Goal: Task Accomplishment & Management: Use online tool/utility

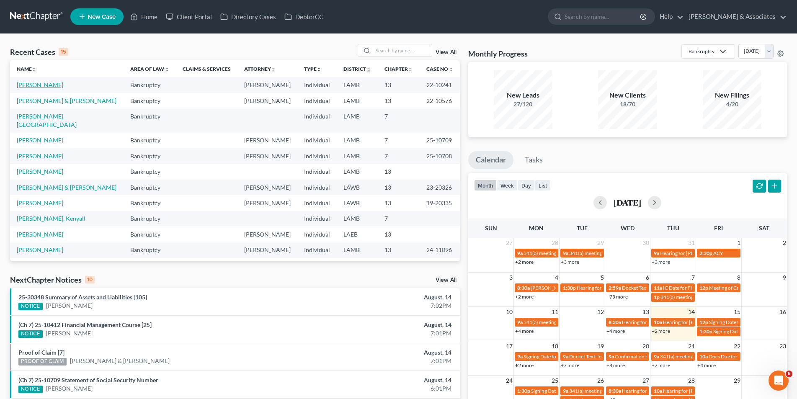
click at [38, 87] on link "[PERSON_NAME]" at bounding box center [40, 84] width 46 height 7
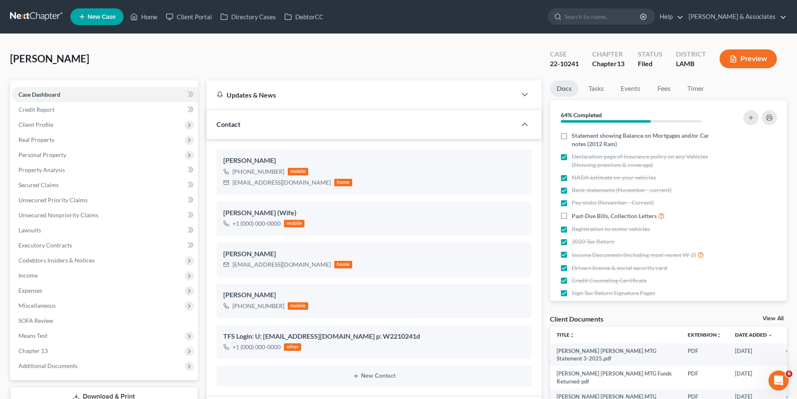
scroll to position [1474, 0]
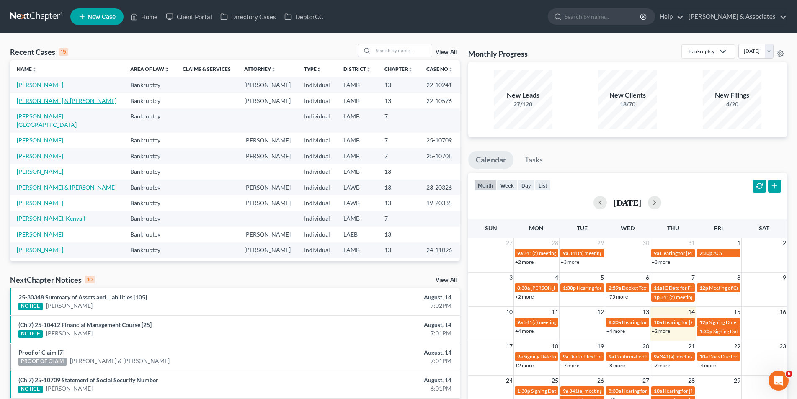
click at [61, 101] on link "[PERSON_NAME] & [PERSON_NAME]" at bounding box center [67, 100] width 100 height 7
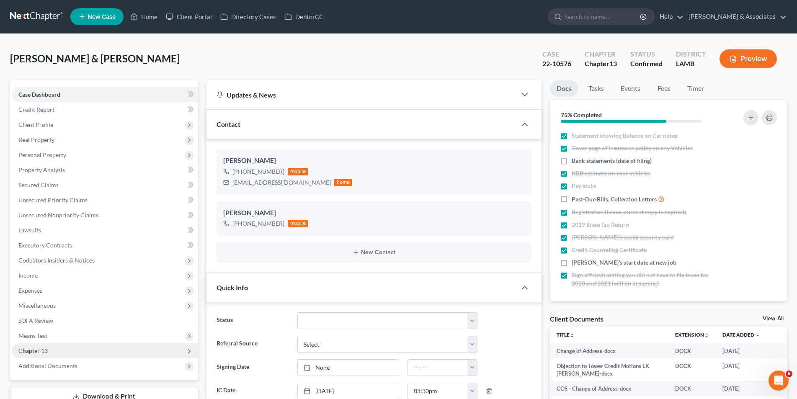
drag, startPoint x: 44, startPoint y: 178, endPoint x: 44, endPoint y: 185, distance: 6.3
click at [45, 343] on span "Chapter 13" at bounding box center [105, 350] width 186 height 15
click at [45, 347] on span "Chapter 13" at bounding box center [32, 350] width 29 height 7
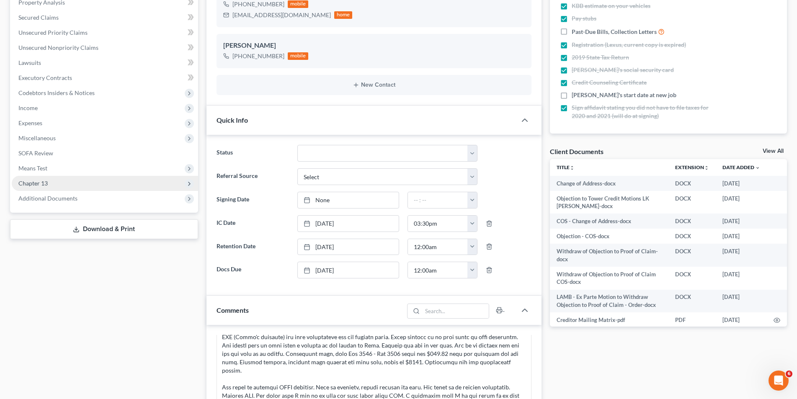
scroll to position [1360, 0]
click at [45, 186] on span "Chapter 13" at bounding box center [32, 183] width 29 height 7
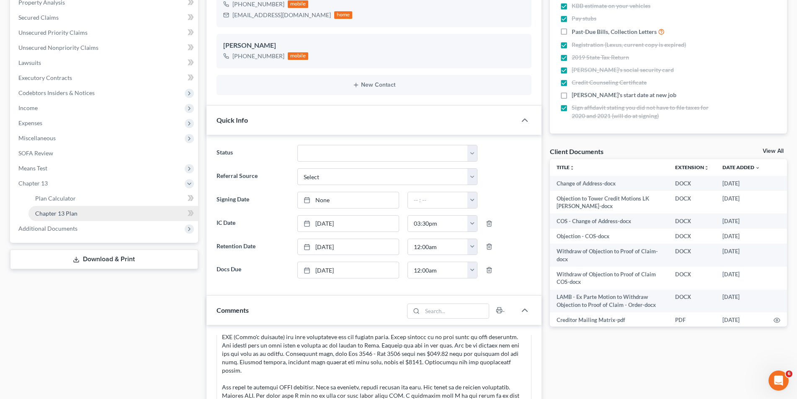
click at [44, 209] on link "Chapter 13 Plan" at bounding box center [113, 213] width 170 height 15
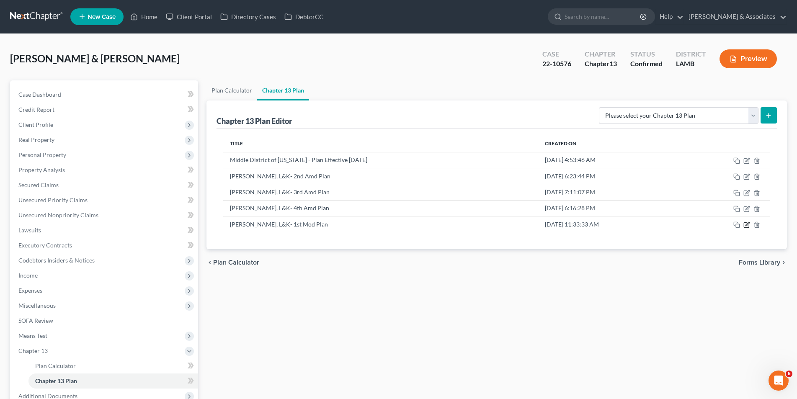
click at [746, 224] on icon "button" at bounding box center [746, 225] width 7 height 7
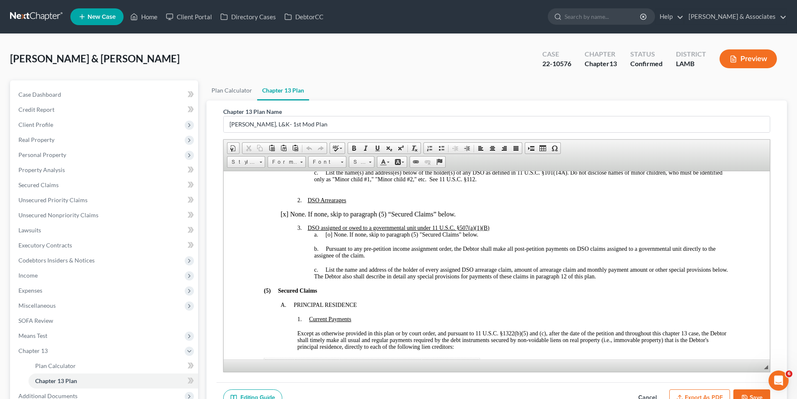
scroll to position [754, 0]
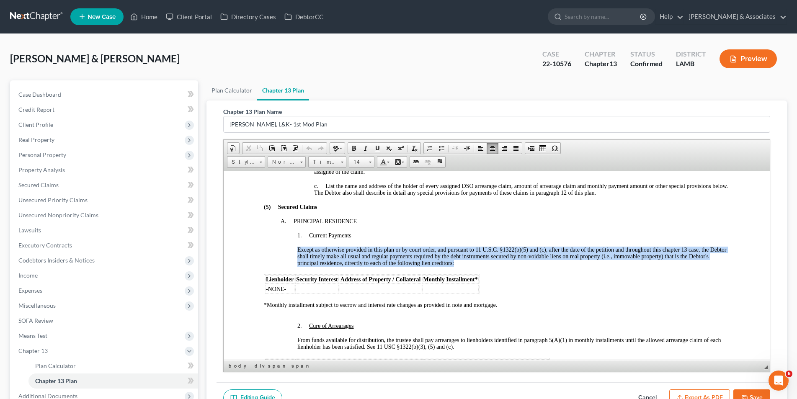
drag, startPoint x: 482, startPoint y: 264, endPoint x: 297, endPoint y: 250, distance: 185.2
click at [297, 250] on div "Except as otherwise provided in this plan or by court order, and pursuant to 11…" at bounding box center [513, 256] width 432 height 20
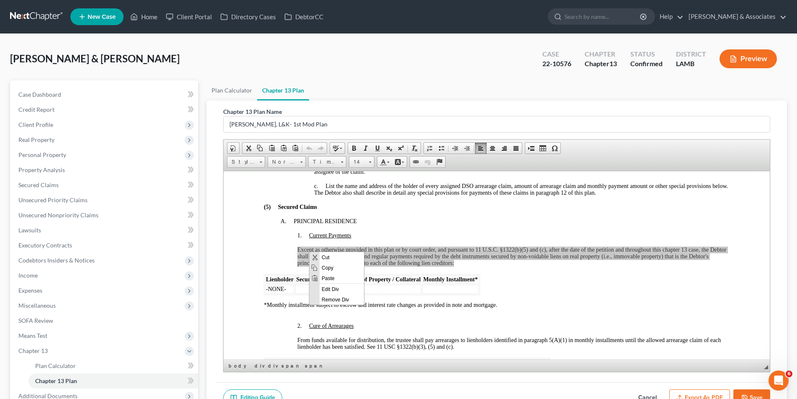
scroll to position [0, 0]
click at [321, 265] on span "Copy" at bounding box center [341, 267] width 44 height 10
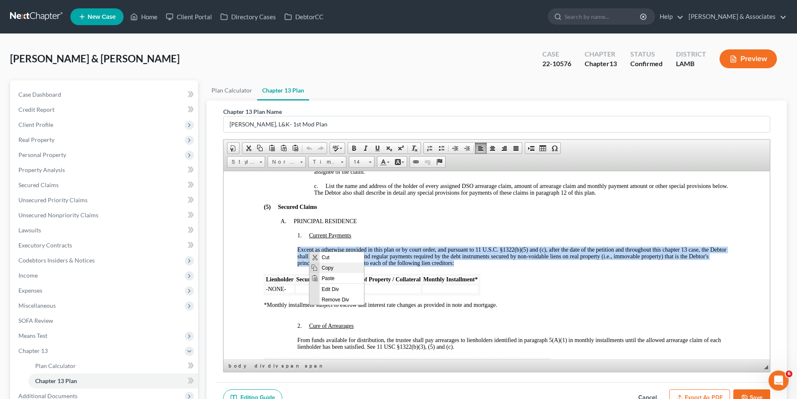
copy span "Except as otherwise provided in this plan or by court order, and pursuant to 11…"
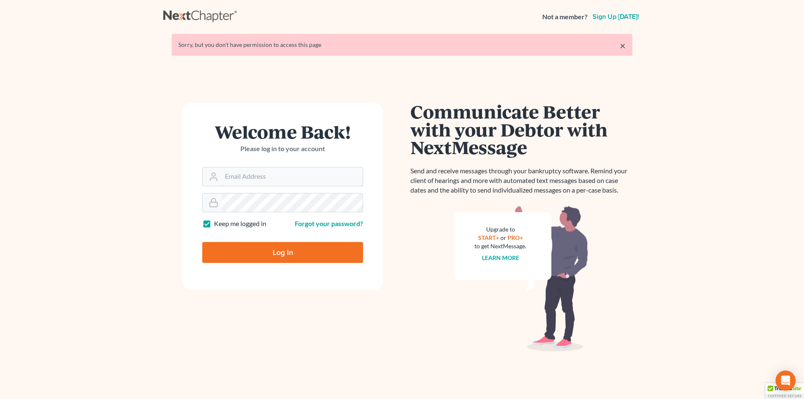
type input "[EMAIL_ADDRESS][DOMAIN_NAME]"
click at [286, 253] on input "Log In" at bounding box center [282, 252] width 161 height 21
type input "Thinking..."
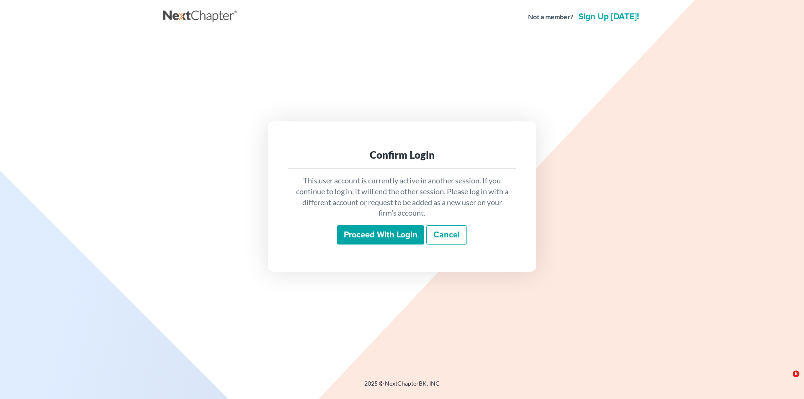
click at [375, 232] on input "Proceed with login" at bounding box center [380, 234] width 87 height 19
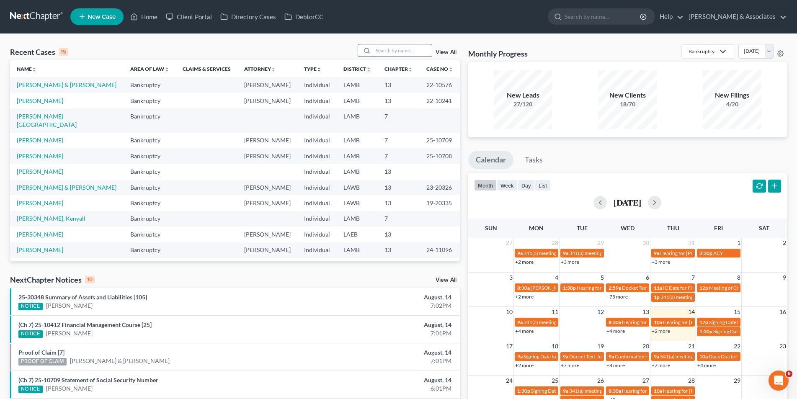
click at [375, 54] on input "search" at bounding box center [402, 50] width 59 height 12
type input "[PERSON_NAME]"
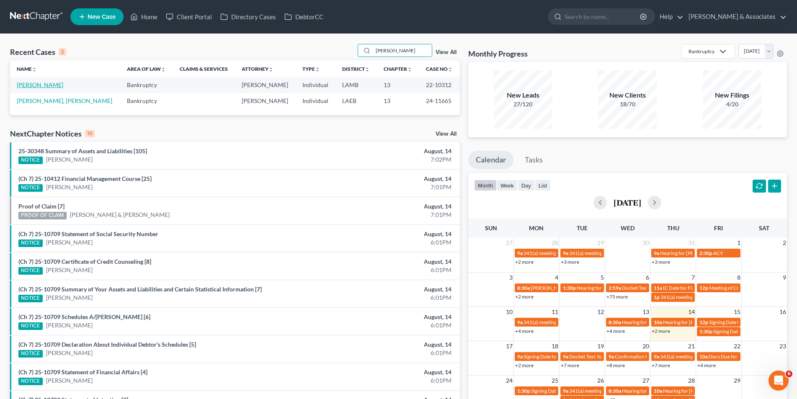
click at [34, 86] on link "[PERSON_NAME]" at bounding box center [40, 84] width 46 height 7
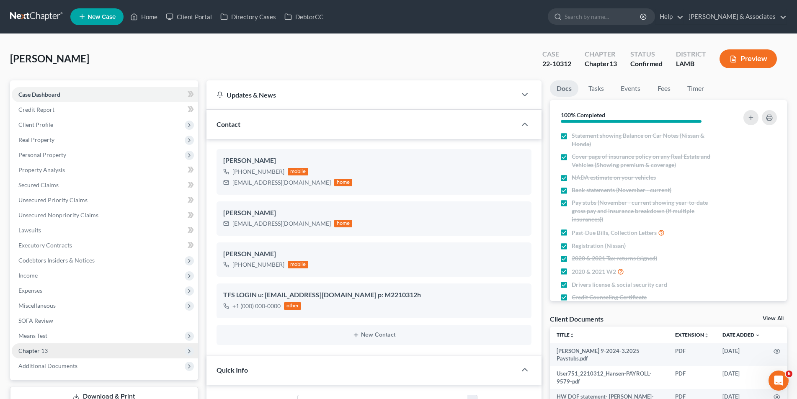
scroll to position [168, 0]
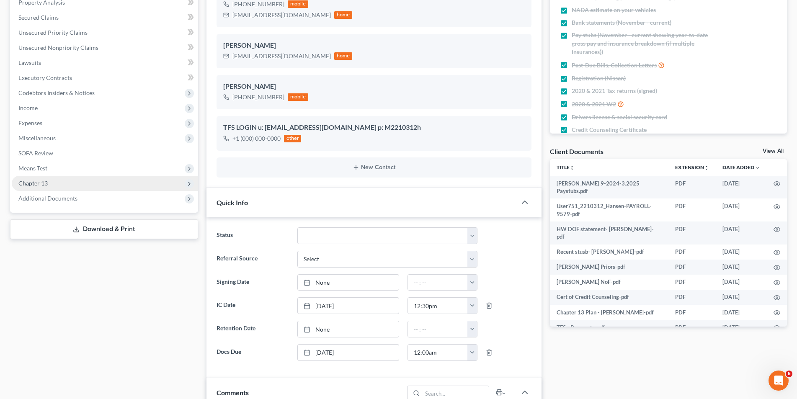
click at [105, 183] on span "Chapter 13" at bounding box center [105, 183] width 186 height 15
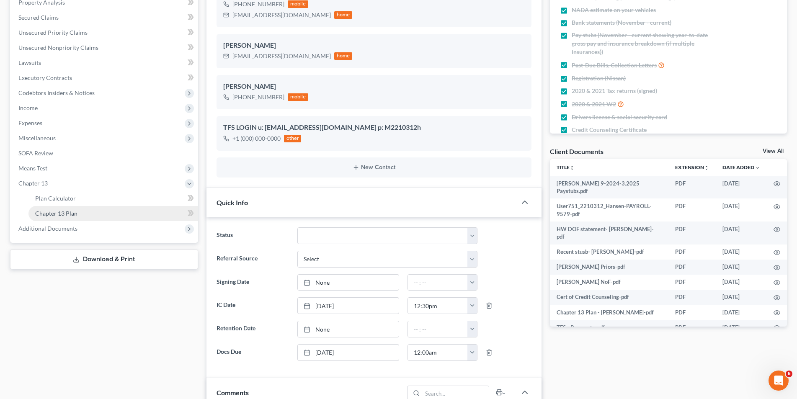
click at [97, 212] on link "Chapter 13 Plan" at bounding box center [113, 213] width 170 height 15
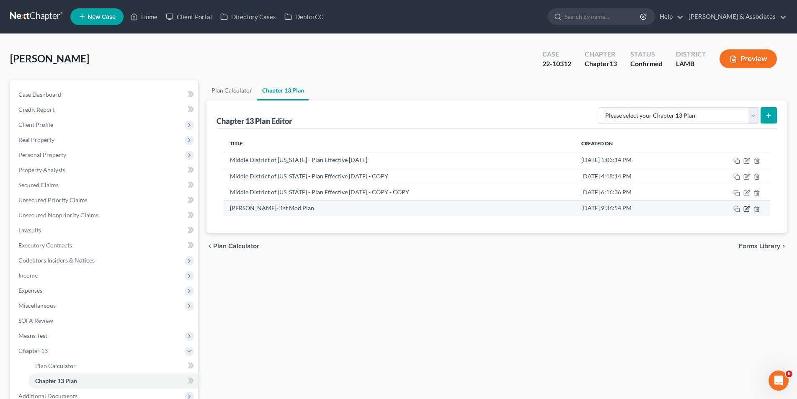
click at [748, 208] on icon "button" at bounding box center [748, 208] width 4 height 4
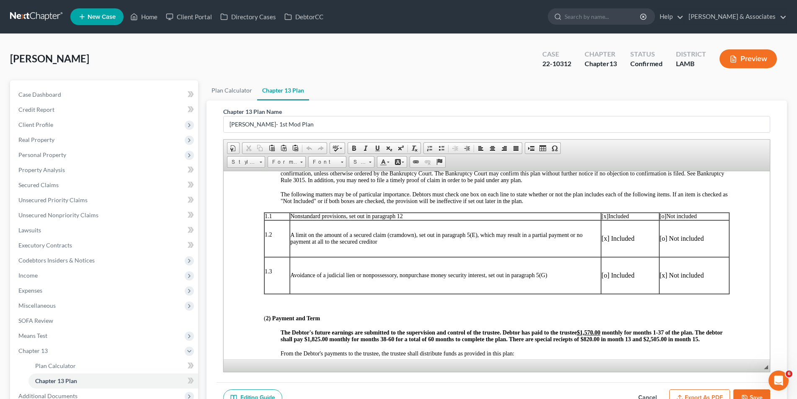
scroll to position [293, 0]
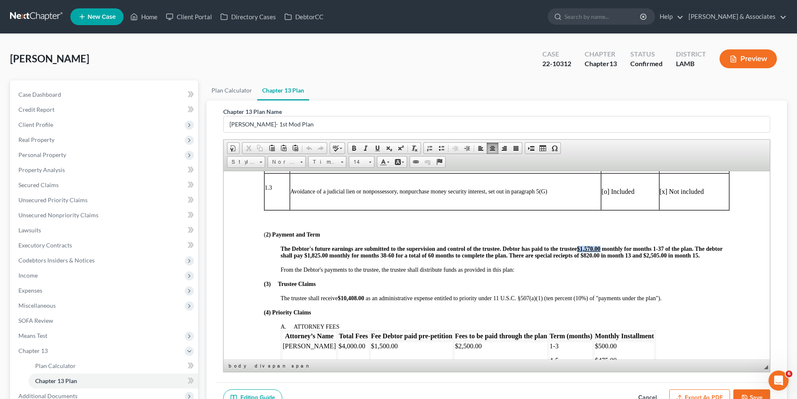
drag, startPoint x: 602, startPoint y: 247, endPoint x: 578, endPoint y: 248, distance: 23.5
click at [578, 248] on strong "The Debtor's future earnings are submitted to the supervision and control of th…" at bounding box center [501, 252] width 442 height 14
click at [377, 149] on span at bounding box center [377, 148] width 7 height 7
click at [377, 152] on link "Underline" at bounding box center [378, 148] width 12 height 11
click at [445, 217] on p at bounding box center [496, 221] width 466 height 8
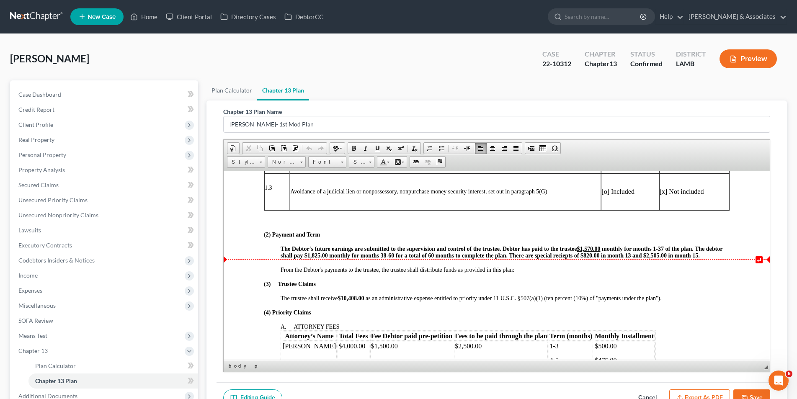
click at [581, 256] on span "37 of the plan. The debtor shall pay $1,825.00 monthly for months 38-60 for a t…" at bounding box center [501, 251] width 442 height 13
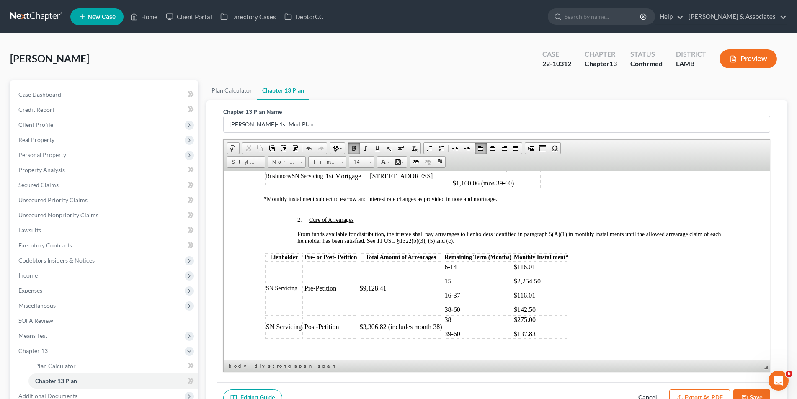
scroll to position [838, 0]
click at [747, 392] on button "Save" at bounding box center [751, 399] width 37 height 18
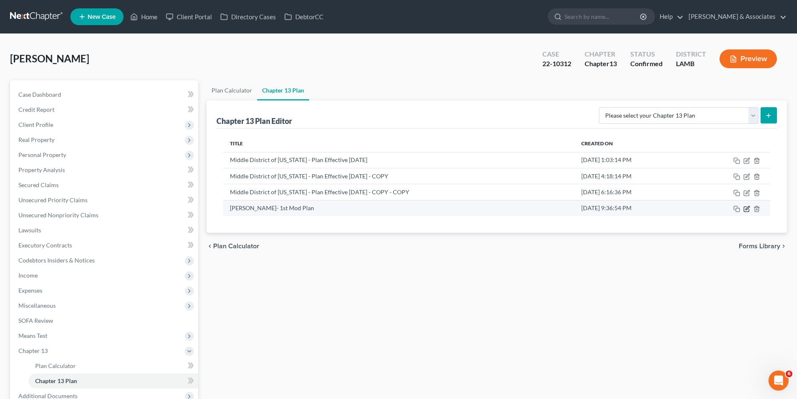
click at [746, 211] on icon "button" at bounding box center [746, 209] width 7 height 7
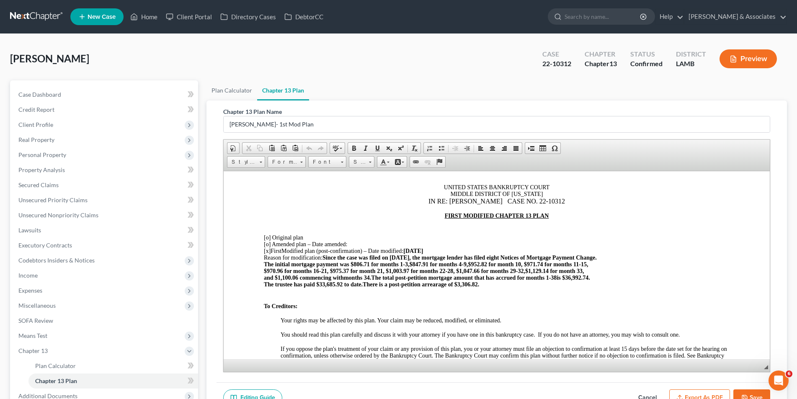
scroll to position [42, 0]
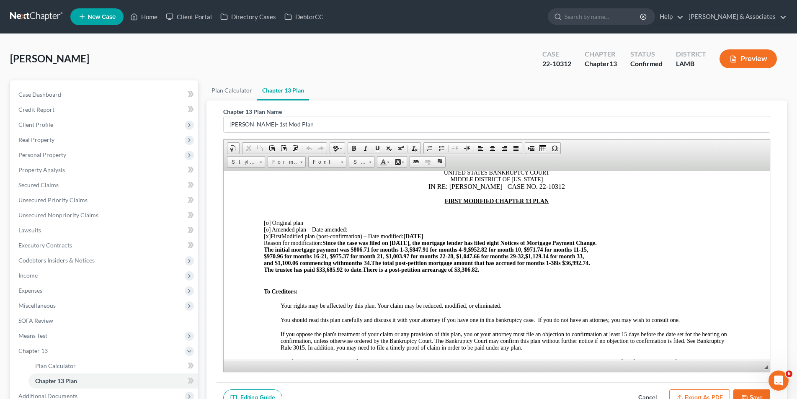
click at [751, 393] on button "Save" at bounding box center [751, 399] width 37 height 18
